Goal: Task Accomplishment & Management: Use online tool/utility

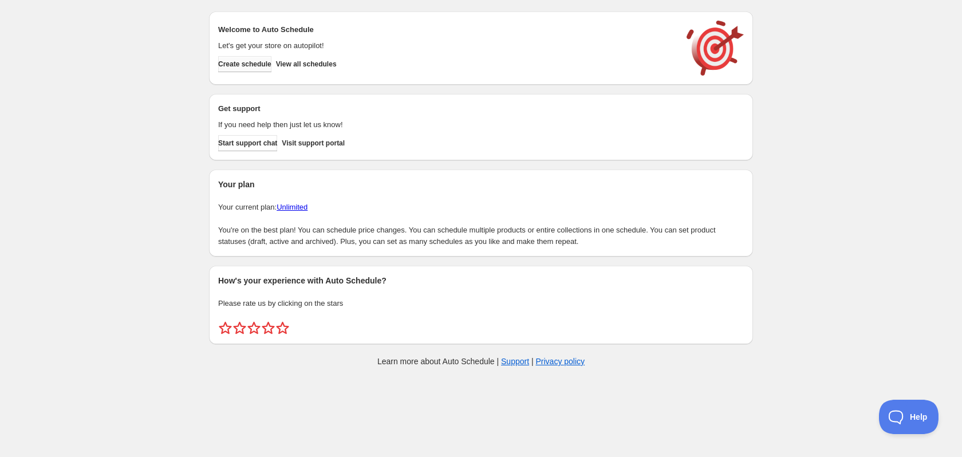
click at [271, 65] on button "Create schedule" at bounding box center [244, 64] width 53 height 16
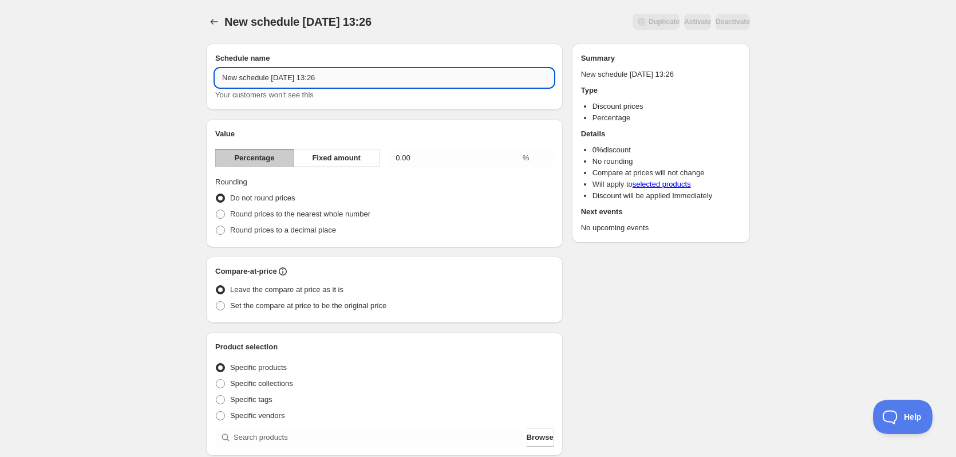
click at [358, 84] on input "New schedule [DATE] 13:26" at bounding box center [384, 78] width 338 height 18
type input "Promocja tydzień 35"
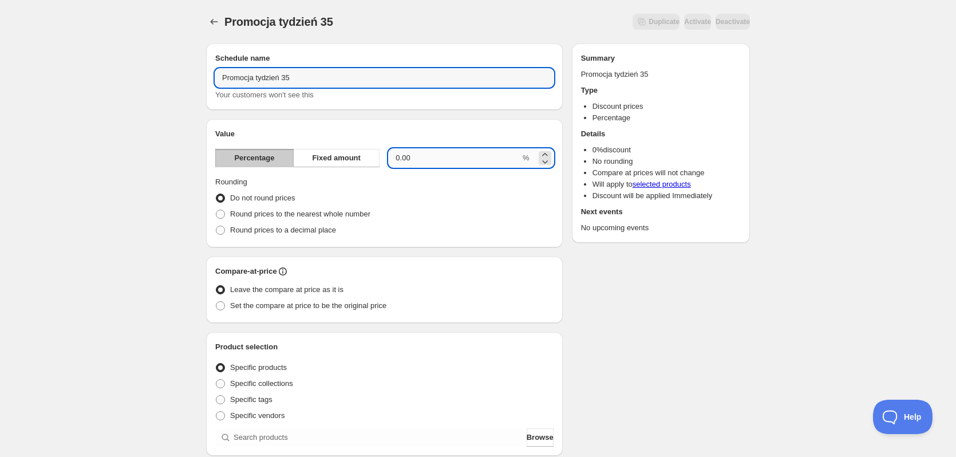
click at [412, 159] on input "0.00" at bounding box center [455, 158] width 132 height 18
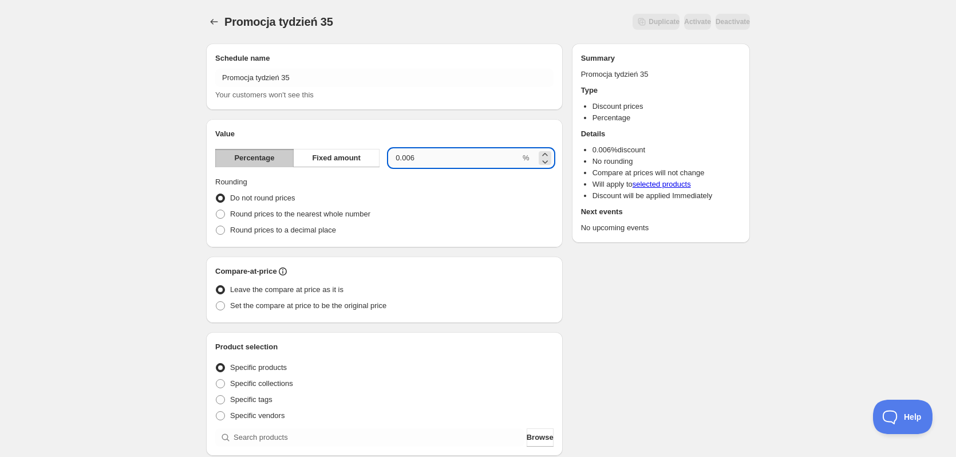
click at [412, 159] on input "0.006" at bounding box center [455, 158] width 132 height 18
type input "6"
click at [145, 155] on div "Promocja tydzień 35. This page is ready Promocja tydzień 35 Duplicate Activate …" at bounding box center [478, 424] width 956 height 848
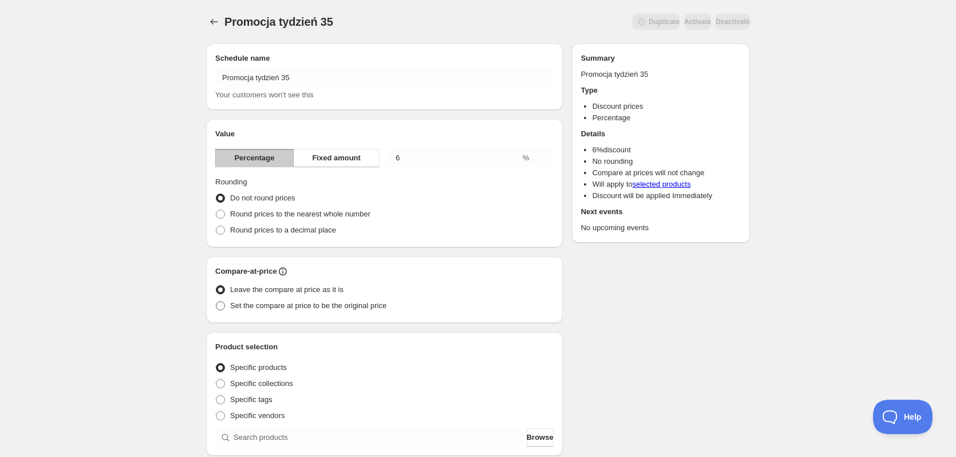
click at [314, 309] on span "Set the compare at price to be the original price" at bounding box center [308, 305] width 156 height 9
click at [216, 302] on input "Set the compare at price to be the original price" at bounding box center [216, 301] width 1 height 1
radio input "true"
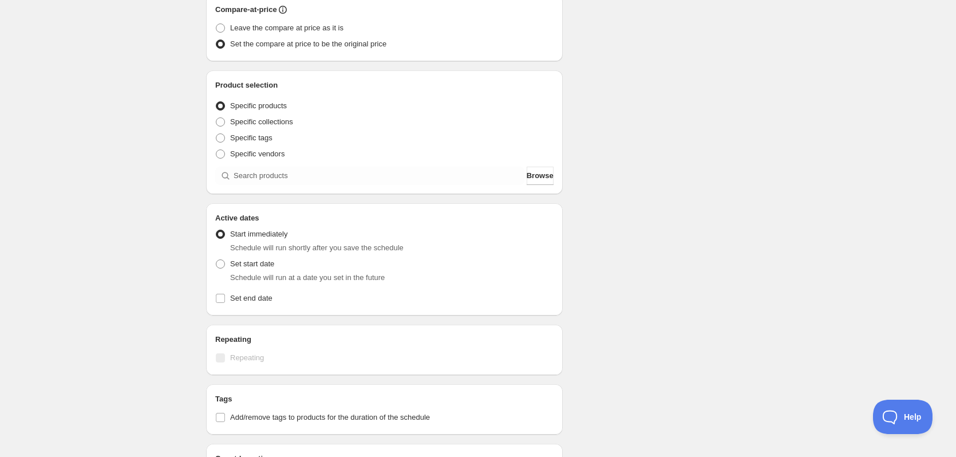
scroll to position [286, 0]
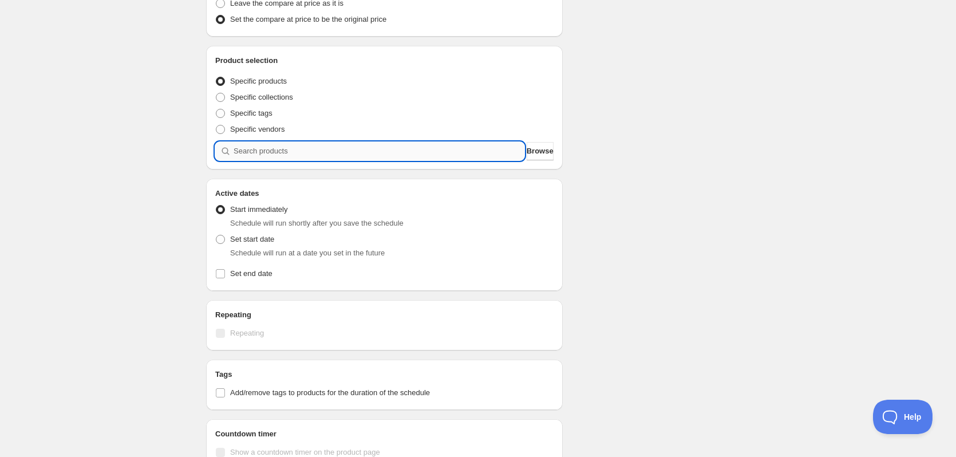
click at [293, 153] on input "search" at bounding box center [379, 151] width 291 height 18
click at [540, 149] on span "Browse" at bounding box center [540, 150] width 27 height 11
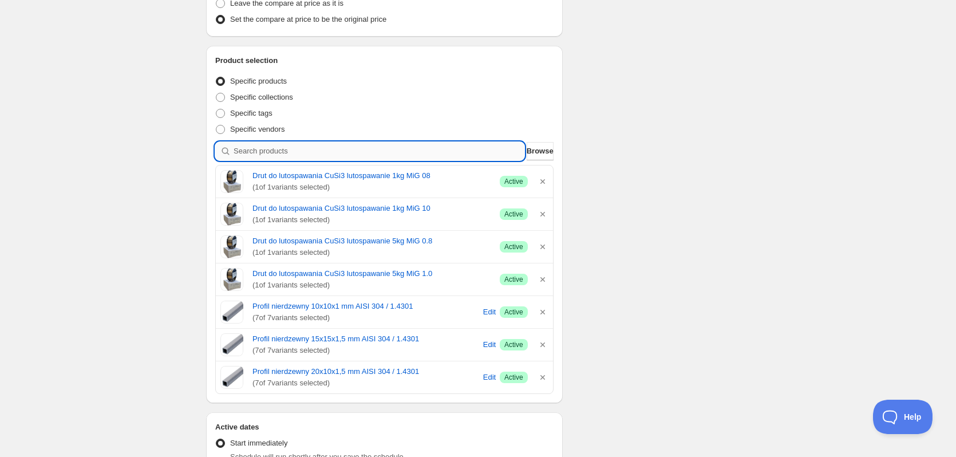
click at [475, 153] on input "search" at bounding box center [379, 151] width 291 height 18
click at [544, 150] on span "Browse" at bounding box center [540, 150] width 27 height 11
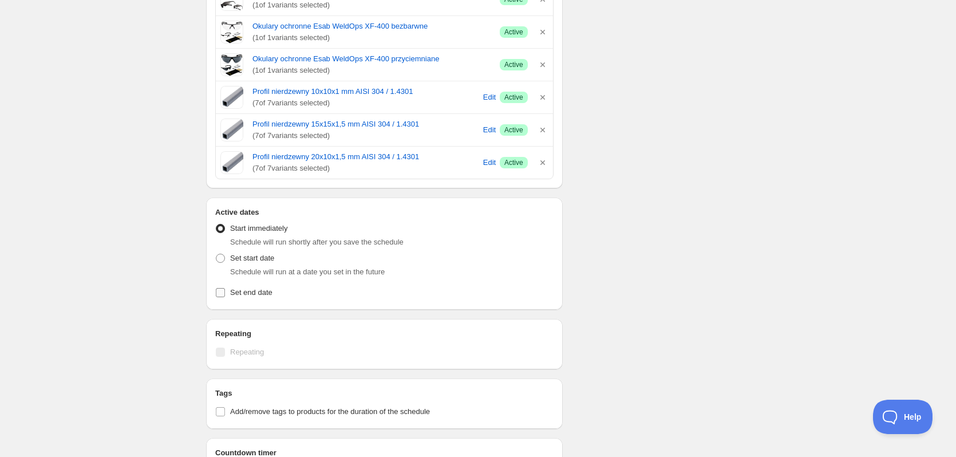
scroll to position [916, 0]
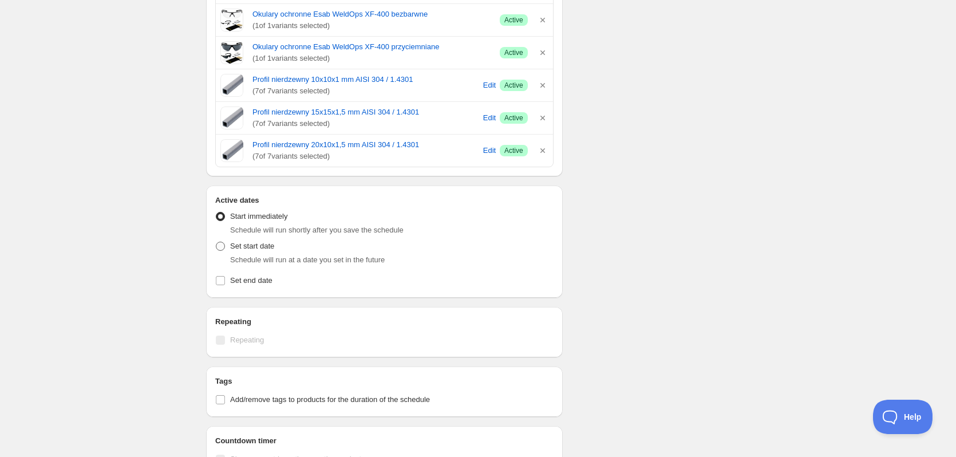
click at [264, 241] on span "Set start date" at bounding box center [252, 246] width 44 height 11
click at [216, 242] on input "Set start date" at bounding box center [216, 242] width 1 height 1
radio input "true"
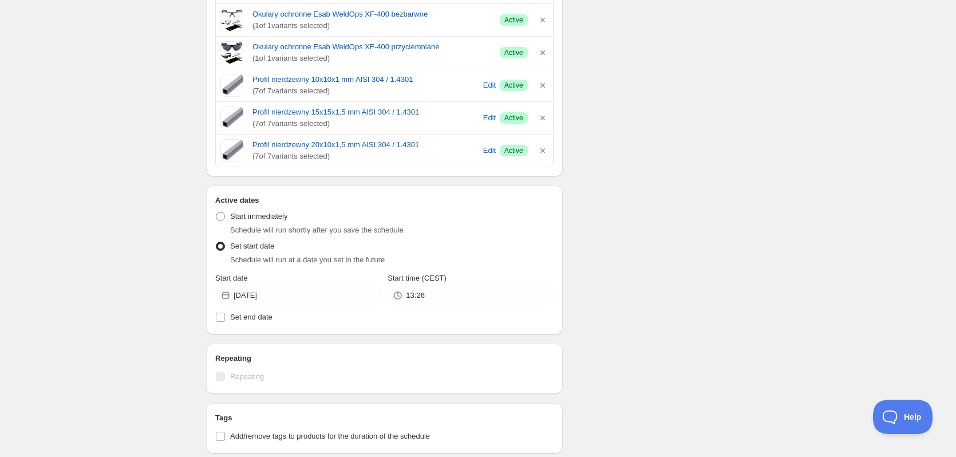
click at [293, 285] on div "Start date [DATE]" at bounding box center [297, 289] width 165 height 32
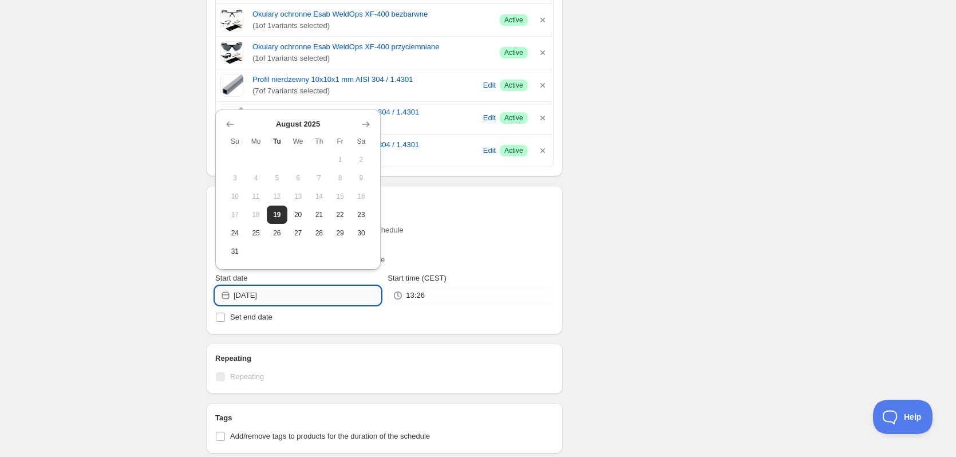
click at [300, 295] on input "[DATE]" at bounding box center [307, 295] width 147 height 18
click at [274, 213] on span "19" at bounding box center [277, 214] width 12 height 9
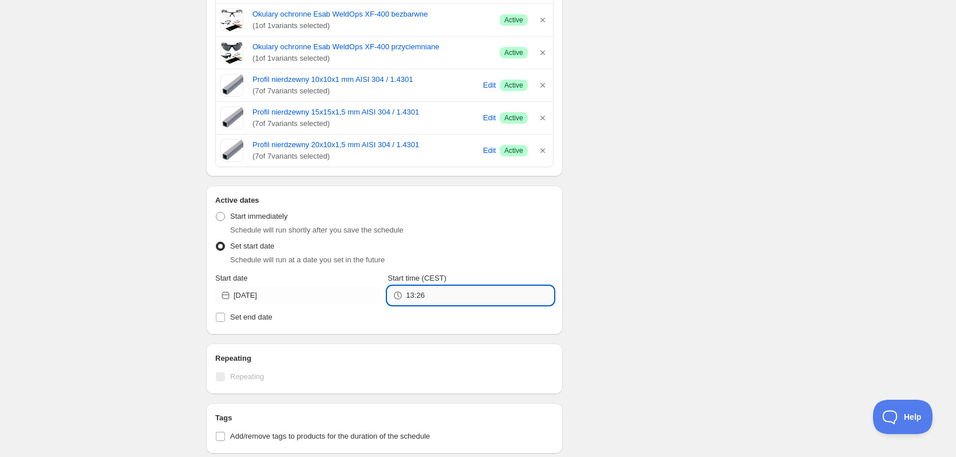
click at [432, 291] on input "13:26" at bounding box center [479, 295] width 147 height 18
click at [435, 293] on input "13:26" at bounding box center [479, 295] width 147 height 18
type input "13:35"
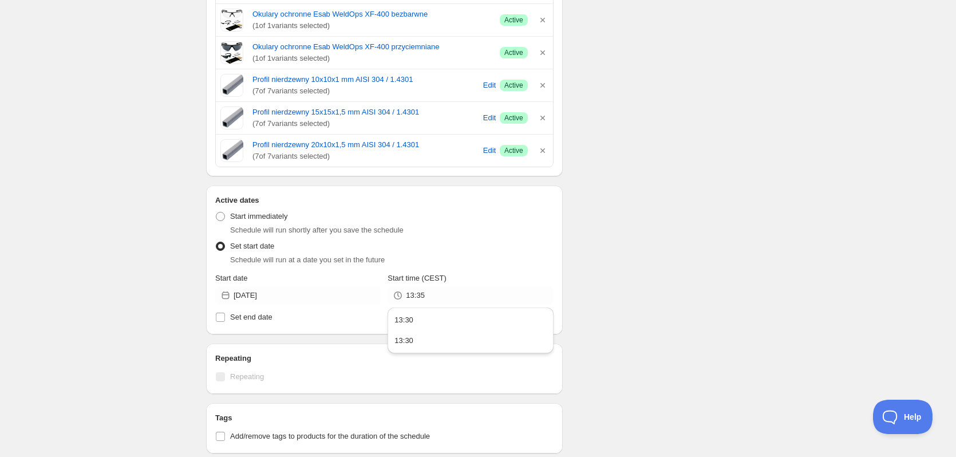
click at [239, 324] on label "Set end date" at bounding box center [384, 317] width 338 height 16
click at [225, 322] on input "Set end date" at bounding box center [220, 317] width 9 height 9
checkbox input "true"
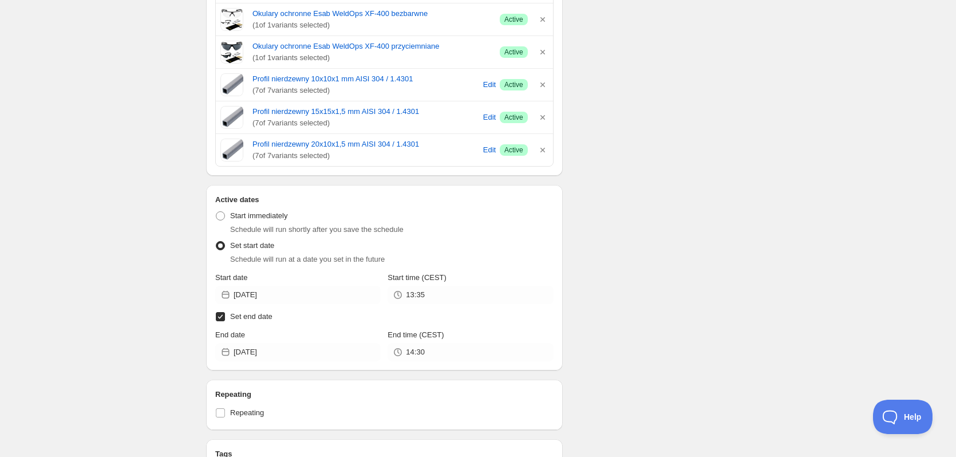
scroll to position [1031, 0]
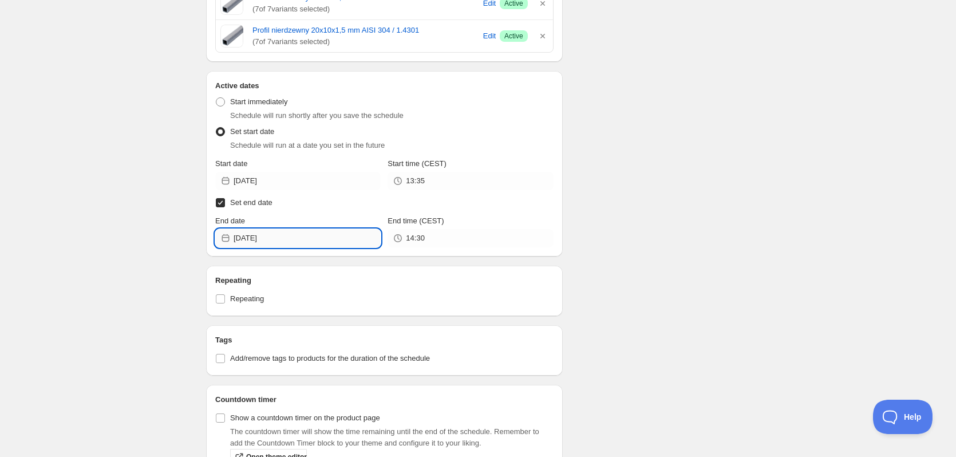
click at [321, 231] on input "[DATE]" at bounding box center [307, 238] width 147 height 18
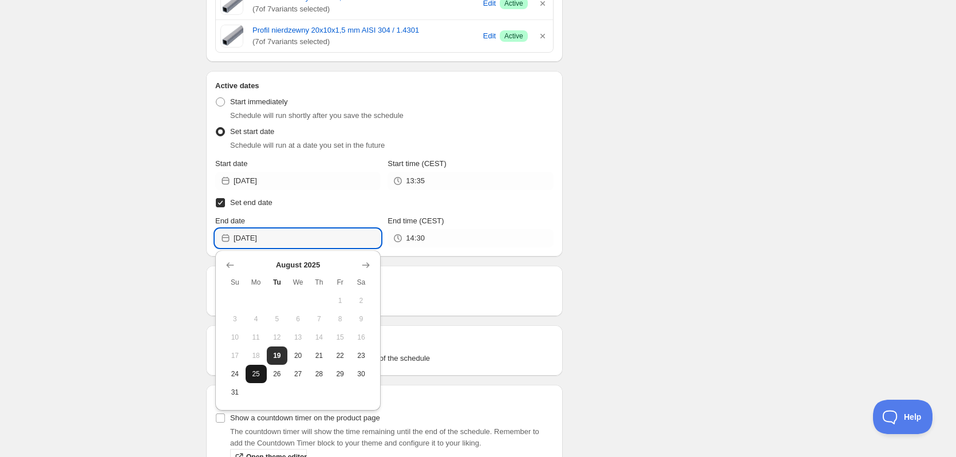
click at [259, 375] on span "25" at bounding box center [256, 373] width 12 height 9
type input "[DATE]"
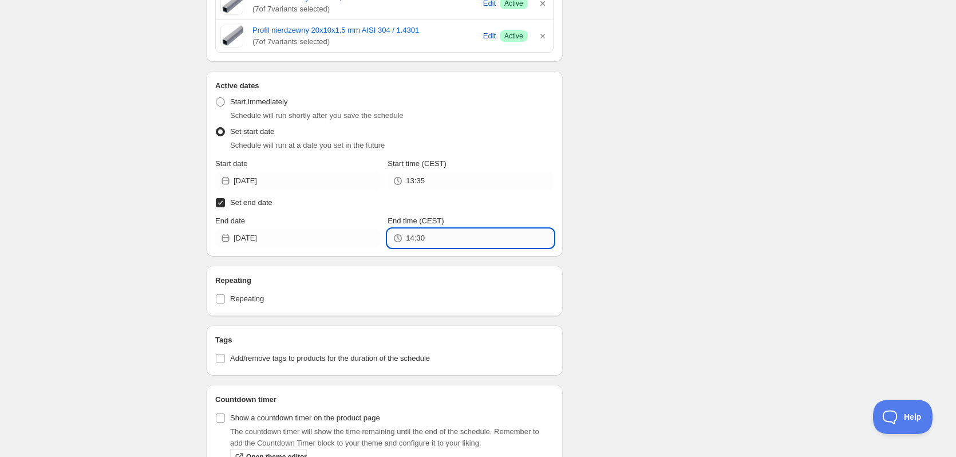
click at [446, 239] on input "14:30" at bounding box center [479, 238] width 147 height 18
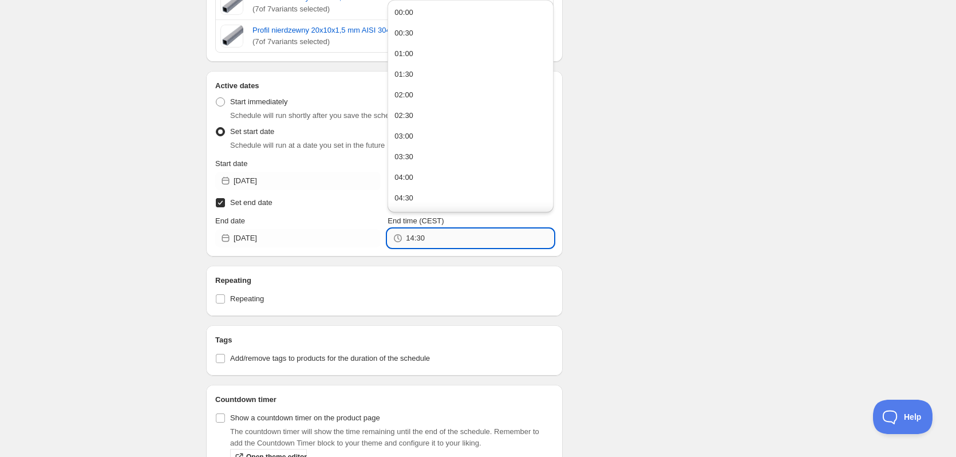
click at [446, 239] on input "14:30" at bounding box center [479, 238] width 147 height 18
type input "12:00"
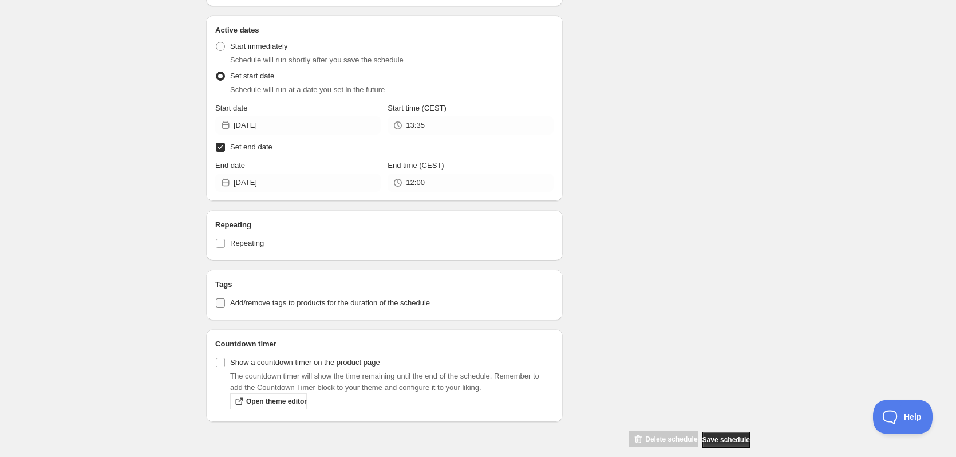
scroll to position [1088, 0]
click at [215, 302] on div "Tags Add/remove tags to products for the duration of the schedule" at bounding box center [384, 293] width 357 height 50
click at [219, 302] on input "Add/remove tags to products for the duration of the schedule" at bounding box center [220, 301] width 9 height 9
checkbox input "true"
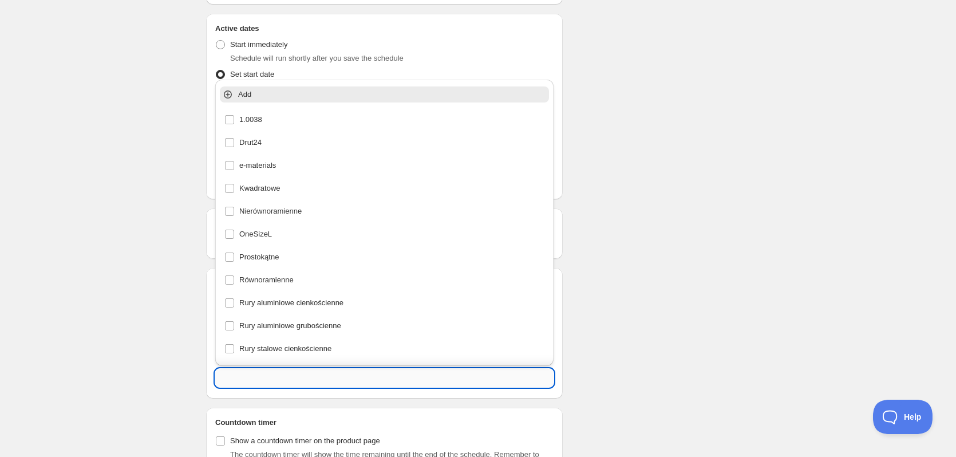
click at [398, 380] on input "text" at bounding box center [384, 378] width 338 height 18
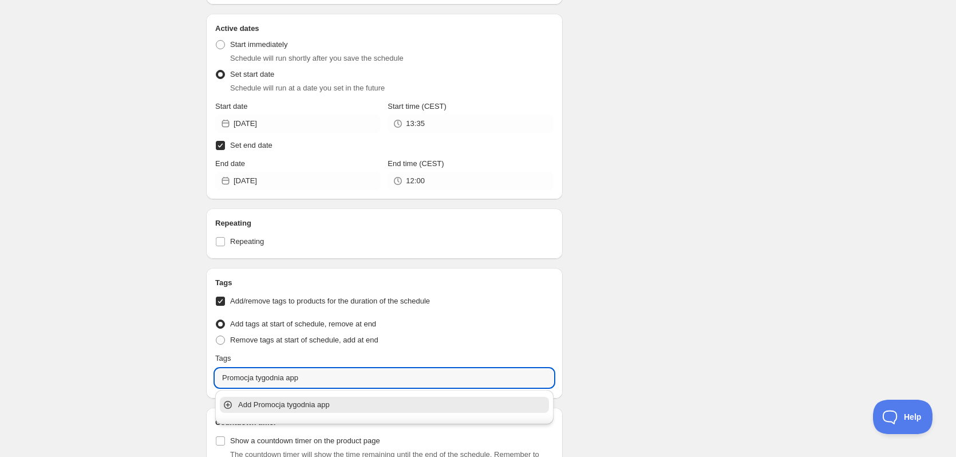
click at [322, 403] on p "Add Promocja tygodnia app" at bounding box center [392, 404] width 309 height 11
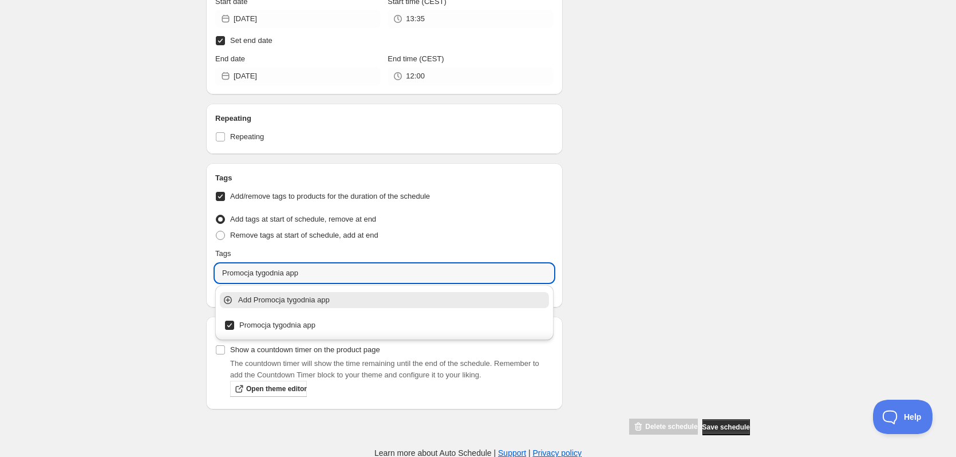
scroll to position [1193, 0]
type input "Promocja tygodnia app"
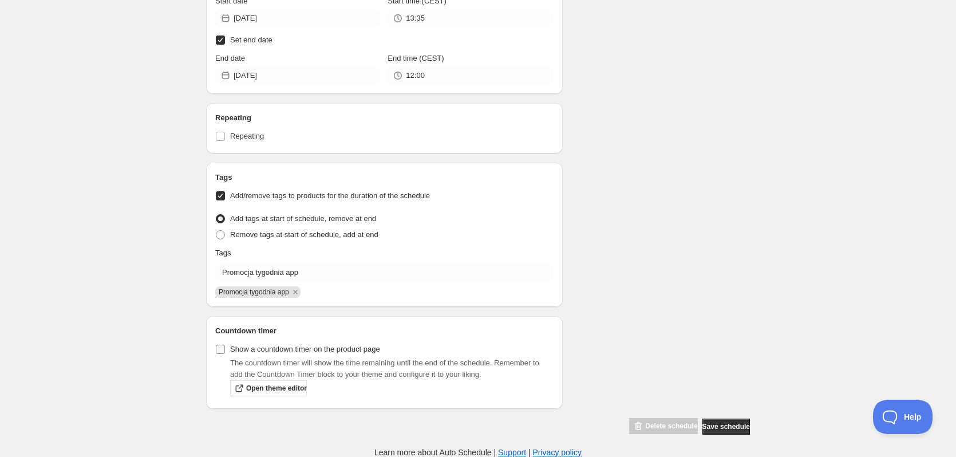
click at [224, 348] on input "Show a countdown timer on the product page" at bounding box center [220, 349] width 9 height 9
checkbox input "true"
click at [724, 420] on button "Save schedule" at bounding box center [727, 427] width 48 height 16
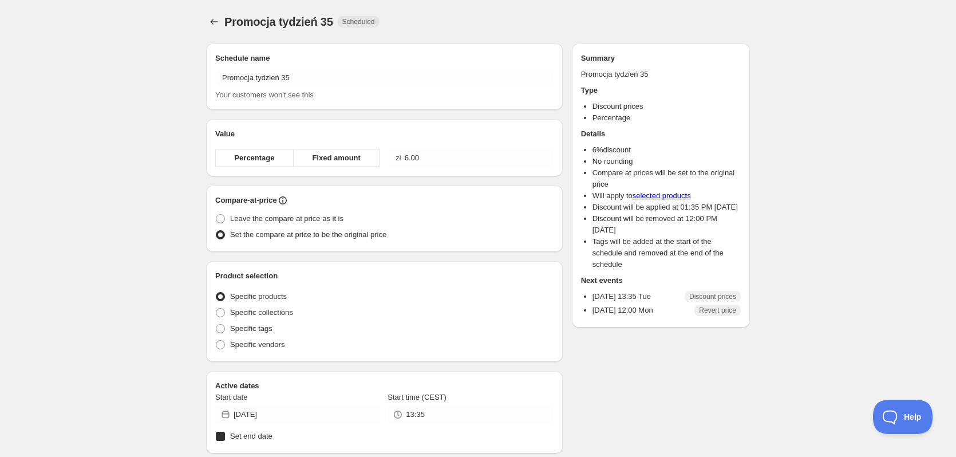
radio input "true"
checkbox input "true"
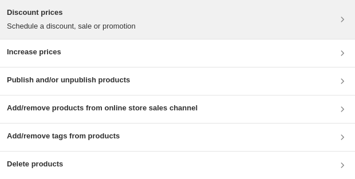
click at [109, 24] on p "Schedule a discount, sale or promotion" at bounding box center [71, 26] width 129 height 11
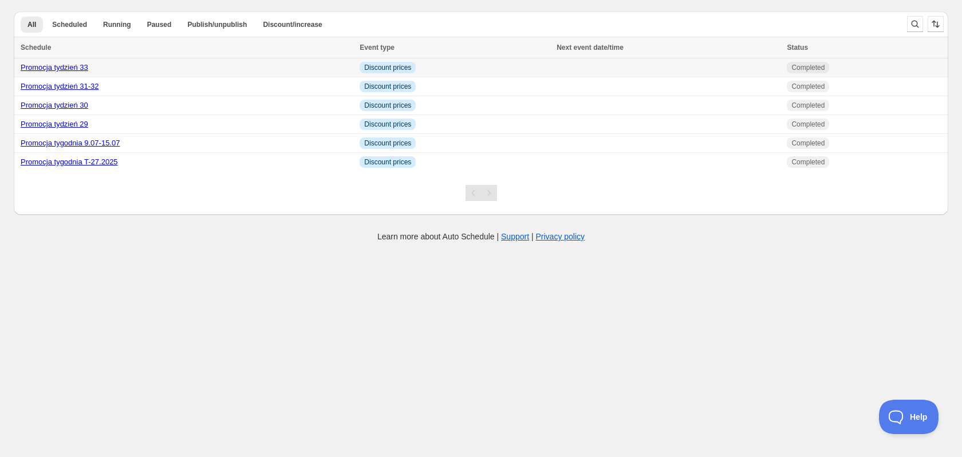
click at [553, 66] on td at bounding box center [668, 67] width 230 height 19
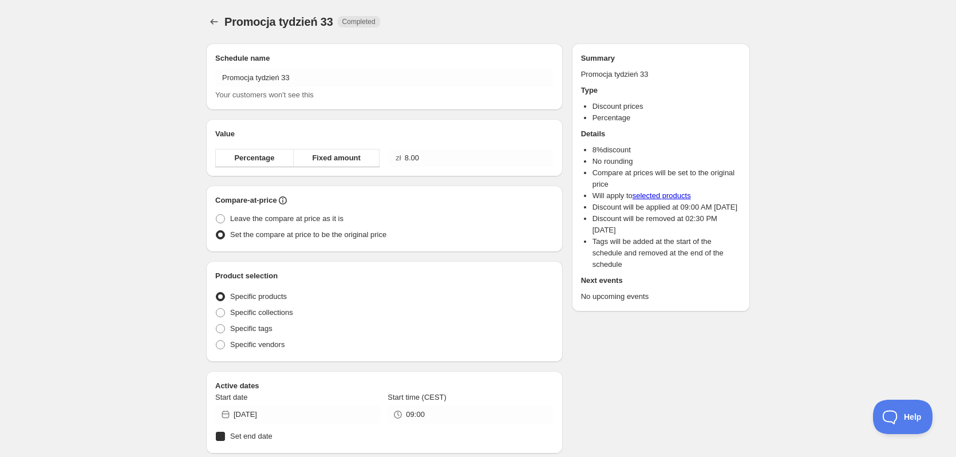
radio input "true"
checkbox input "true"
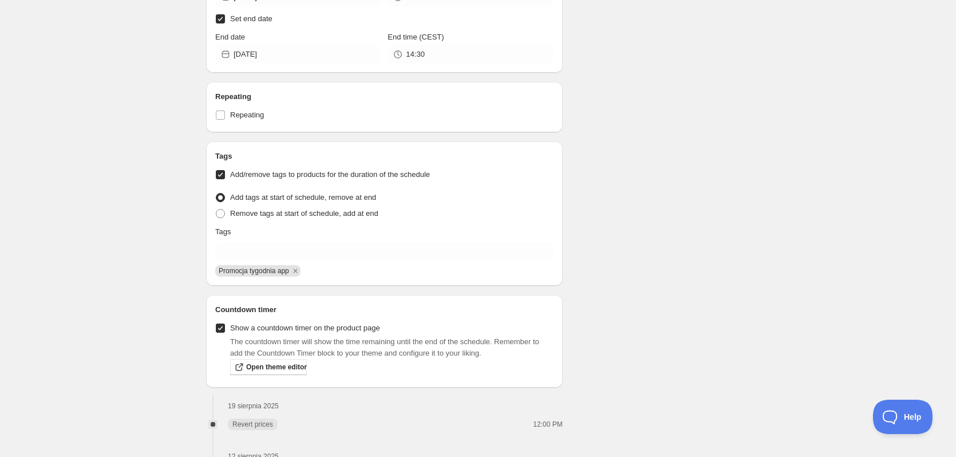
scroll to position [1031, 0]
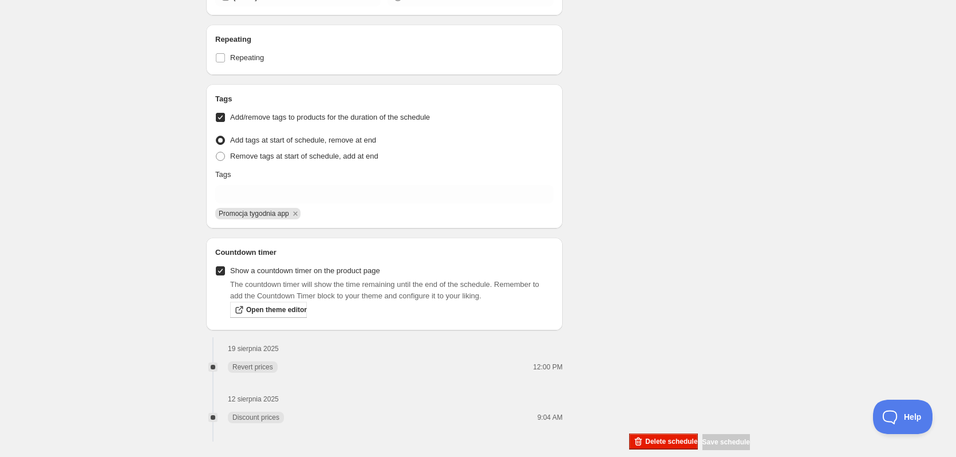
type input "15:00"
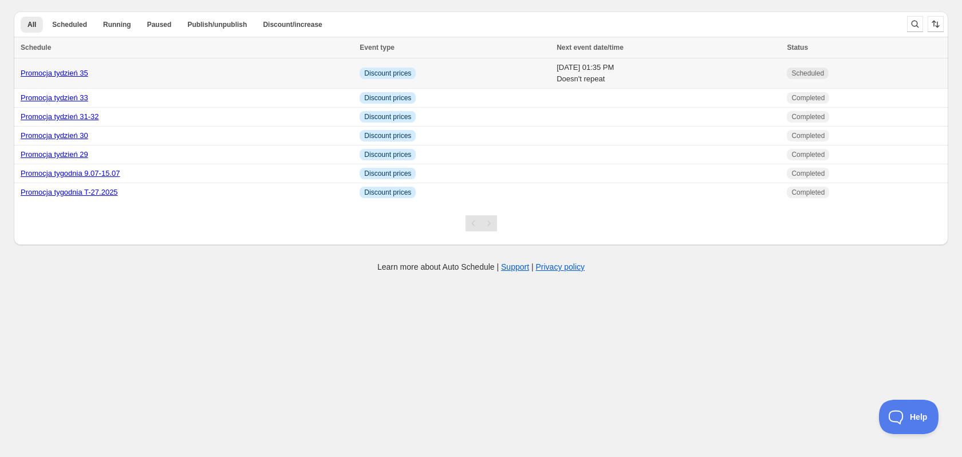
click at [474, 77] on td "Info Discount prices" at bounding box center [454, 73] width 197 height 30
